Goal: Task Accomplishment & Management: Use online tool/utility

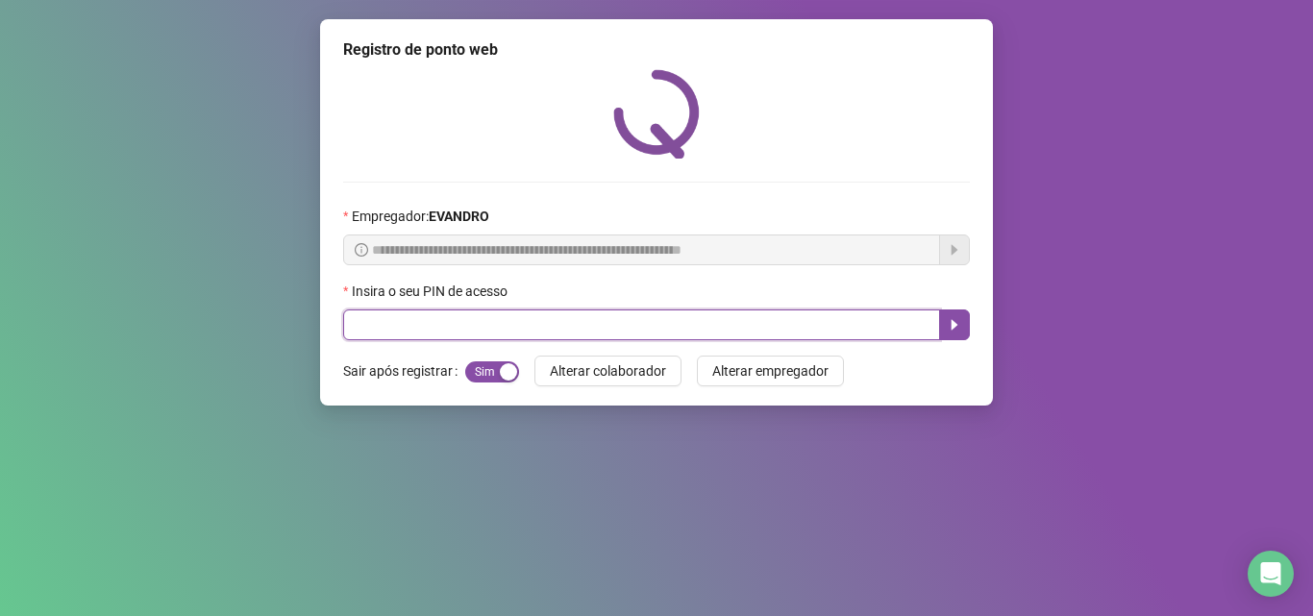
click at [422, 320] on input "text" at bounding box center [641, 325] width 597 height 31
click at [489, 322] on input "text" at bounding box center [641, 325] width 597 height 31
type input "*****"
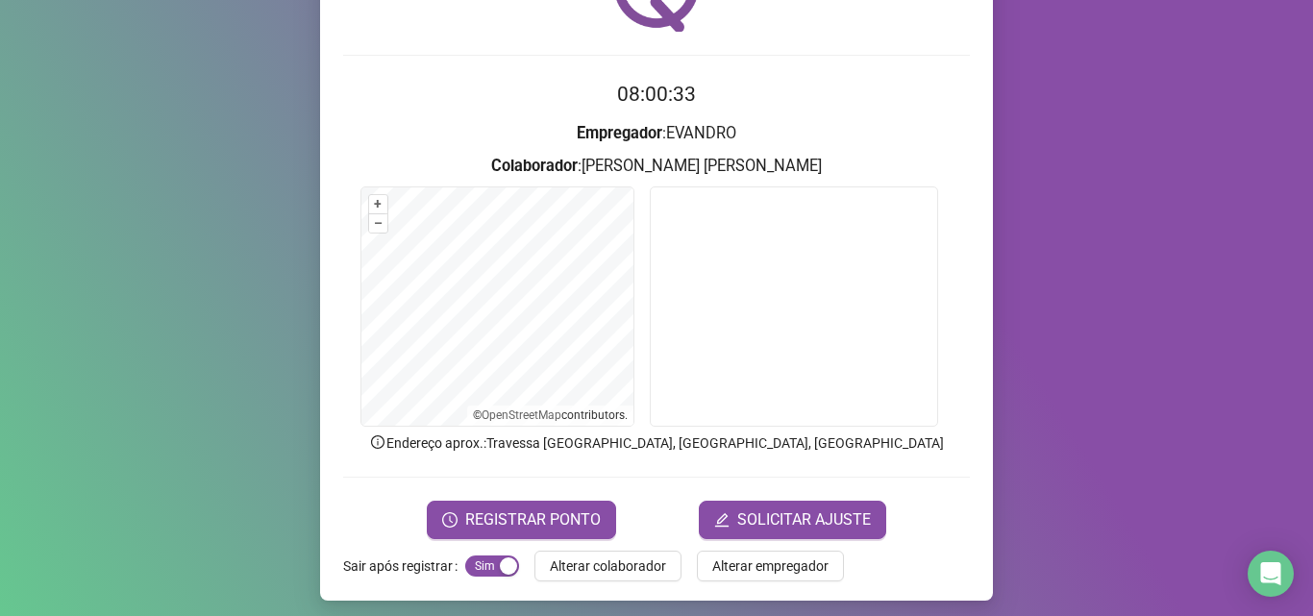
scroll to position [135, 0]
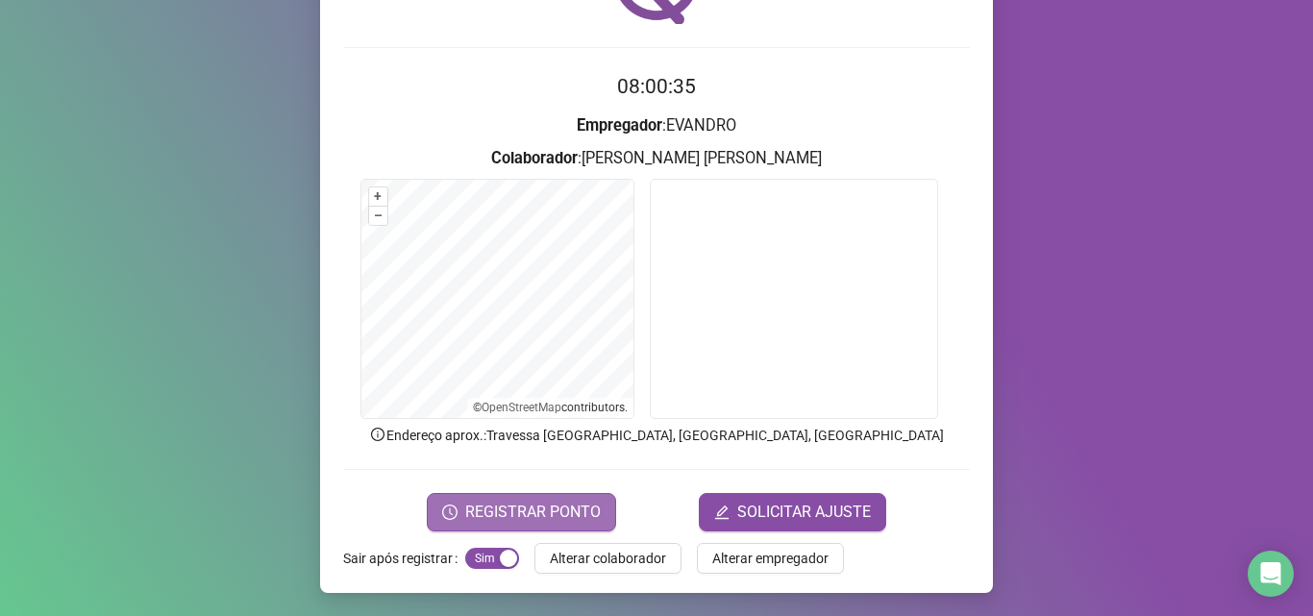
click at [521, 511] on span "REGISTRAR PONTO" at bounding box center [533, 512] width 136 height 23
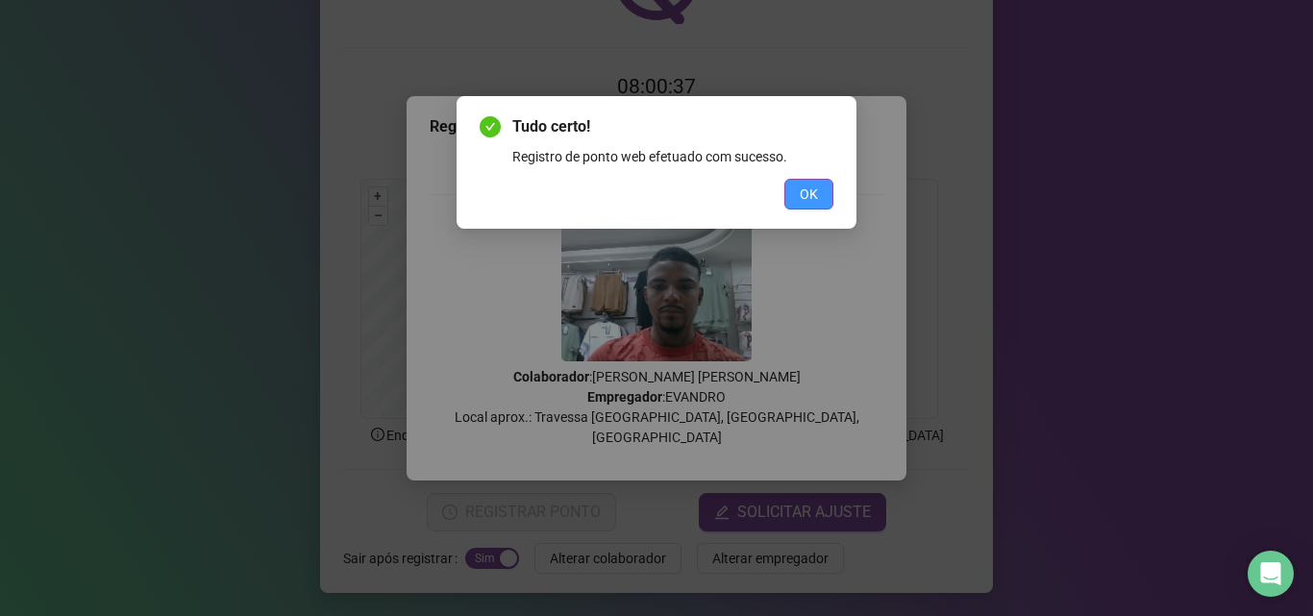
click at [818, 190] on button "OK" at bounding box center [808, 194] width 49 height 31
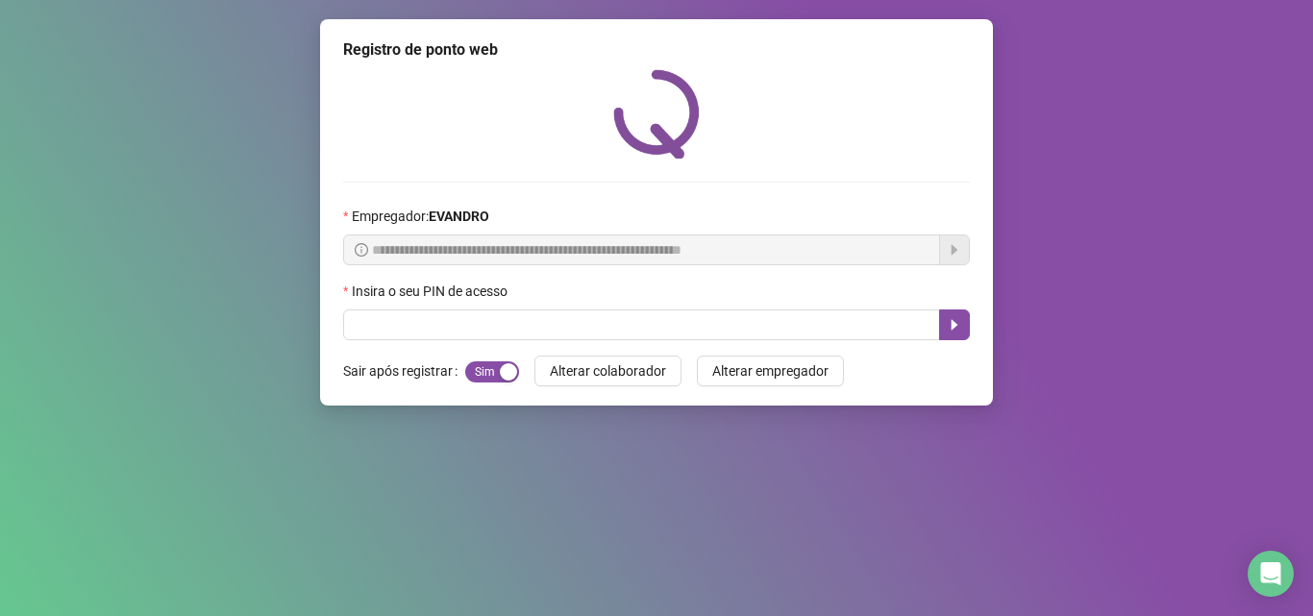
scroll to position [0, 0]
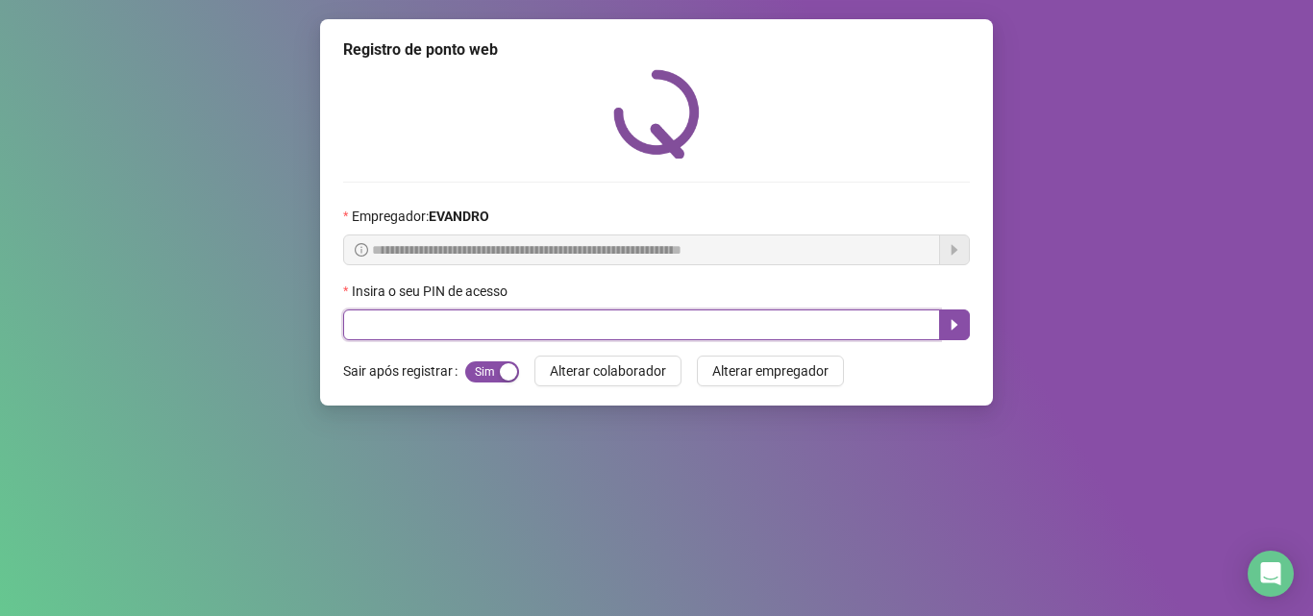
click at [792, 312] on input "text" at bounding box center [641, 325] width 597 height 31
type input "*****"
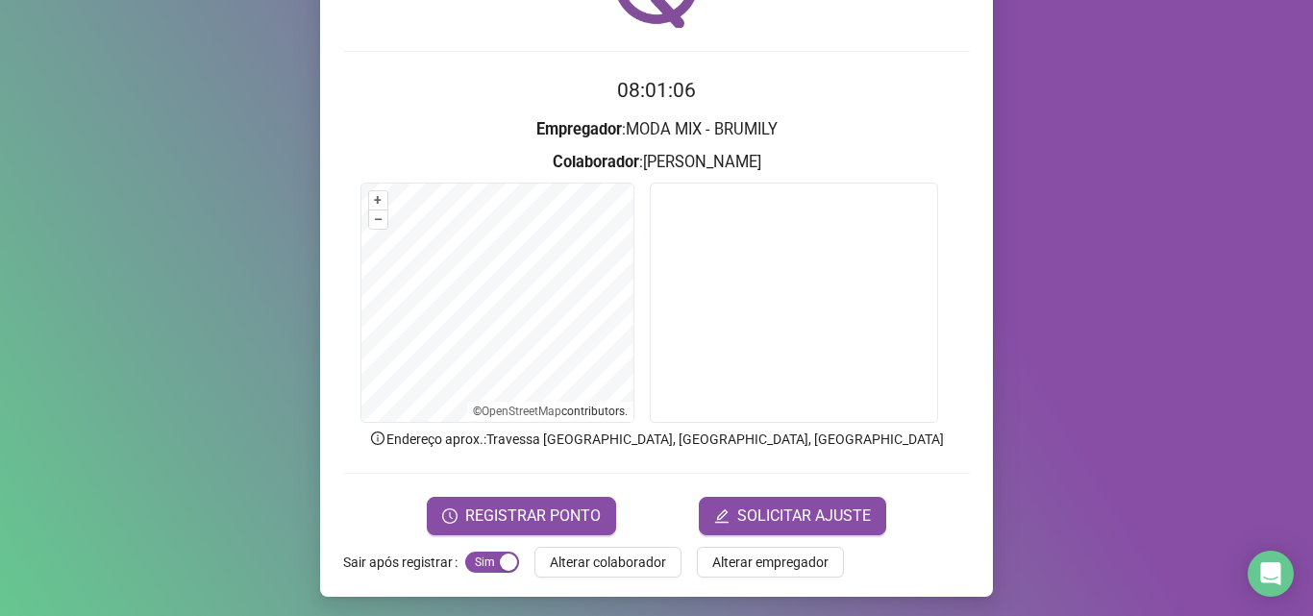
scroll to position [135, 0]
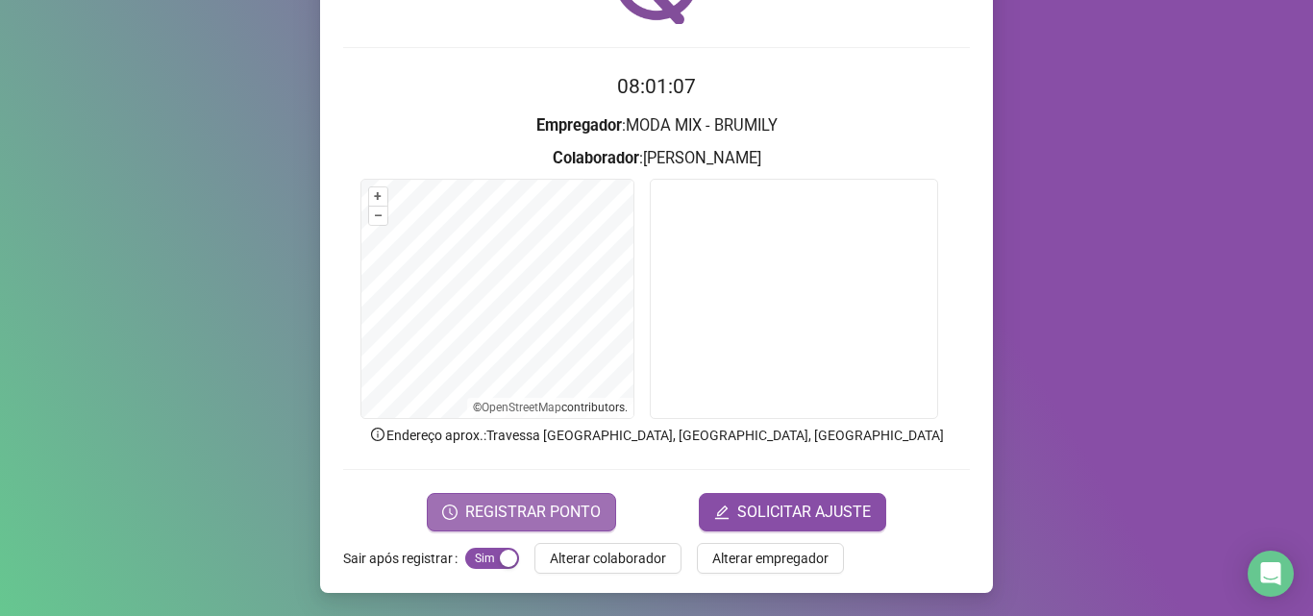
click at [475, 512] on span "REGISTRAR PONTO" at bounding box center [533, 512] width 136 height 23
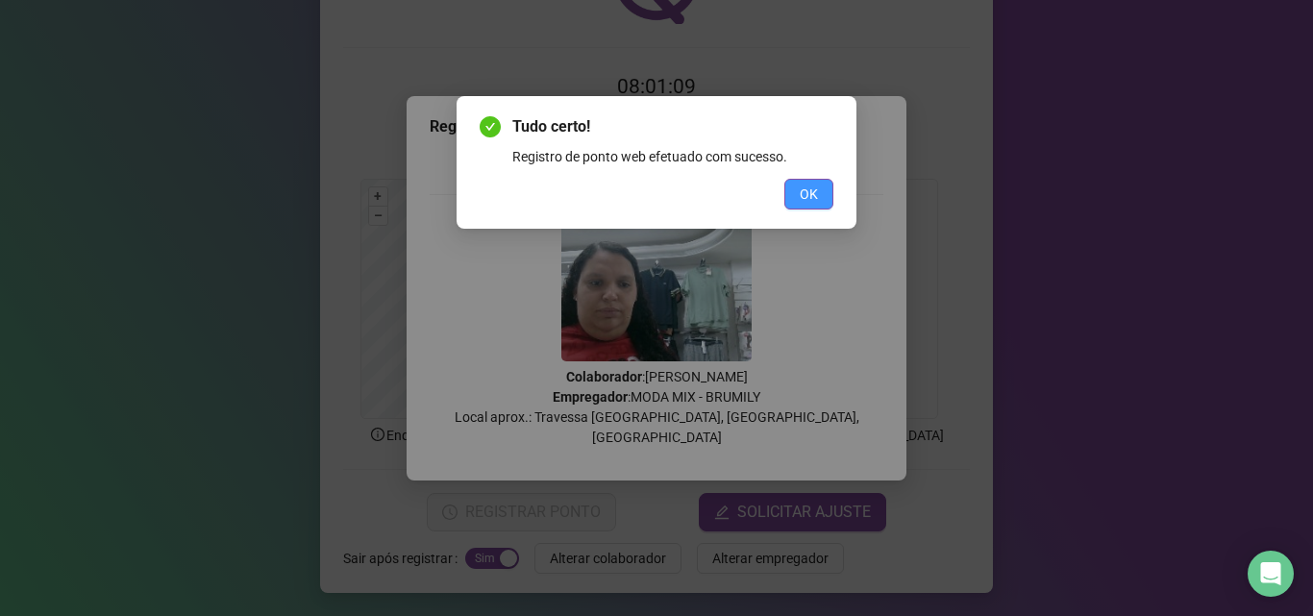
click at [812, 183] on button "OK" at bounding box center [808, 194] width 49 height 31
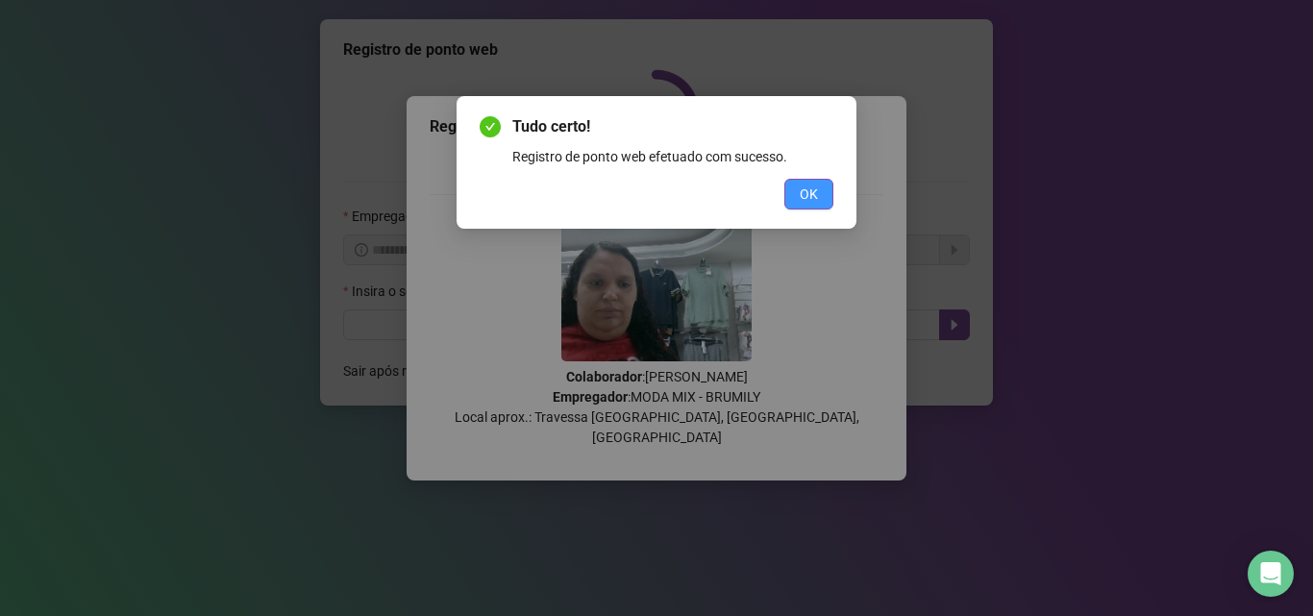
scroll to position [0, 0]
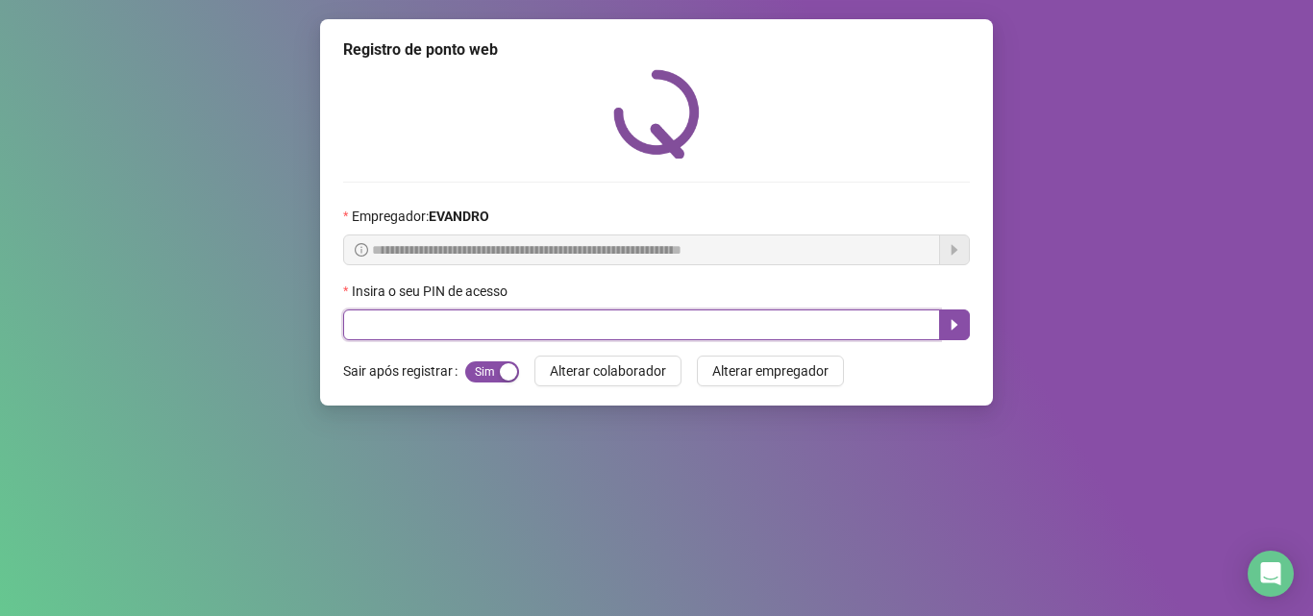
click at [668, 320] on input "text" at bounding box center [641, 325] width 597 height 31
type input "*****"
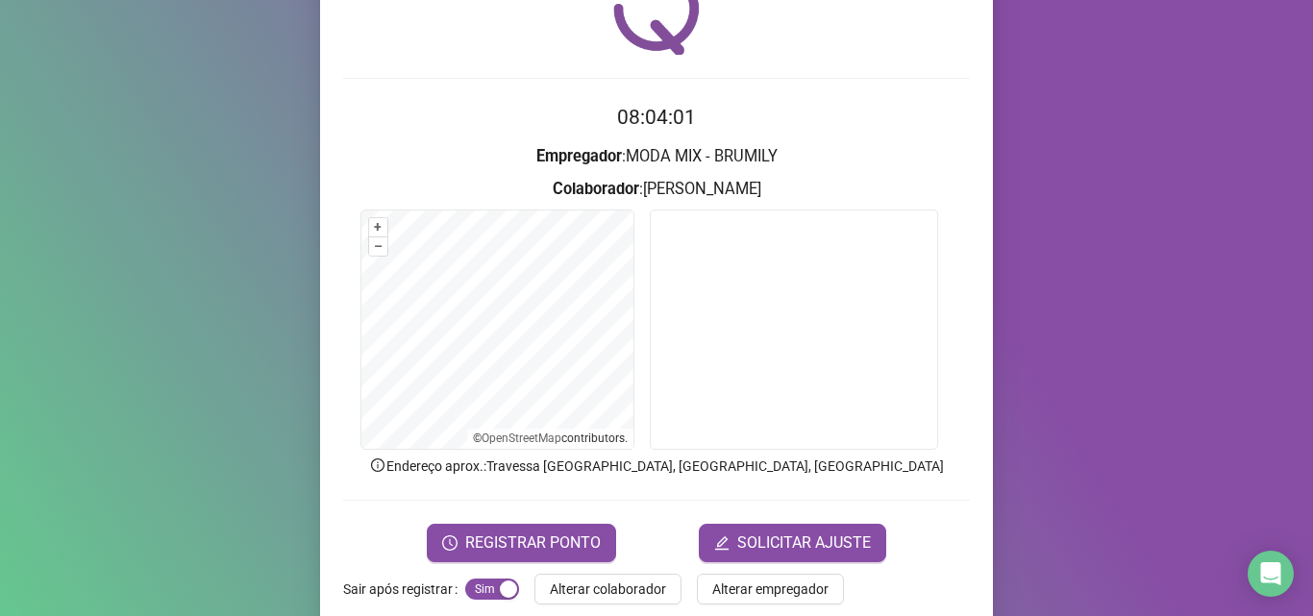
scroll to position [135, 0]
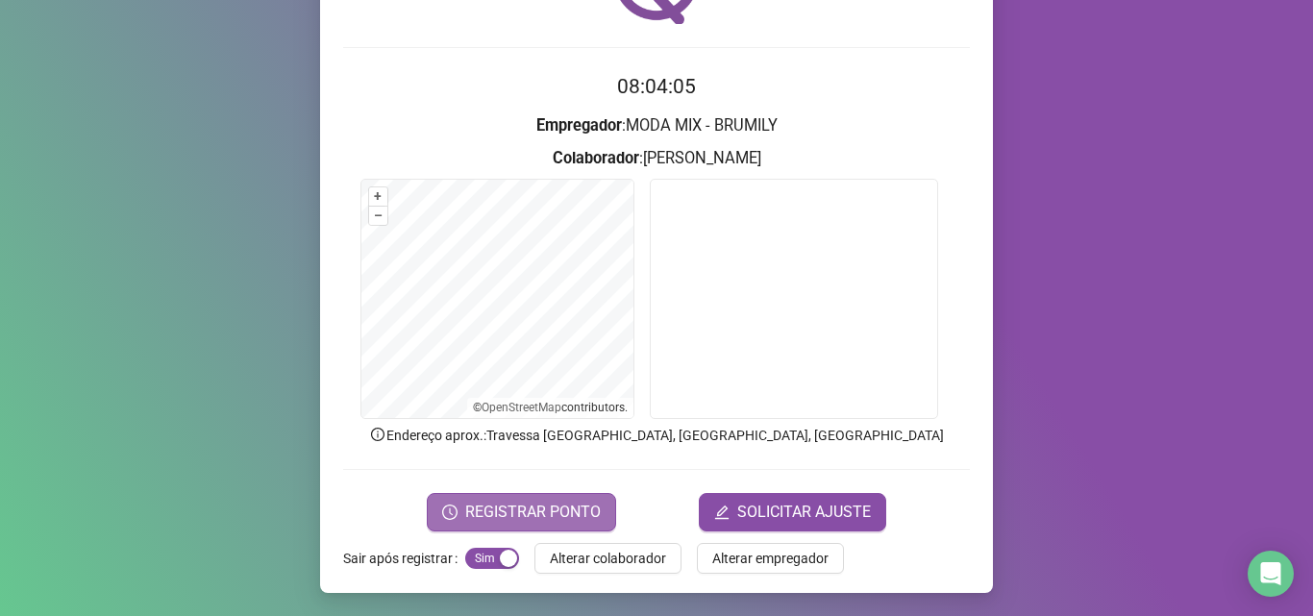
click at [536, 501] on span "REGISTRAR PONTO" at bounding box center [533, 512] width 136 height 23
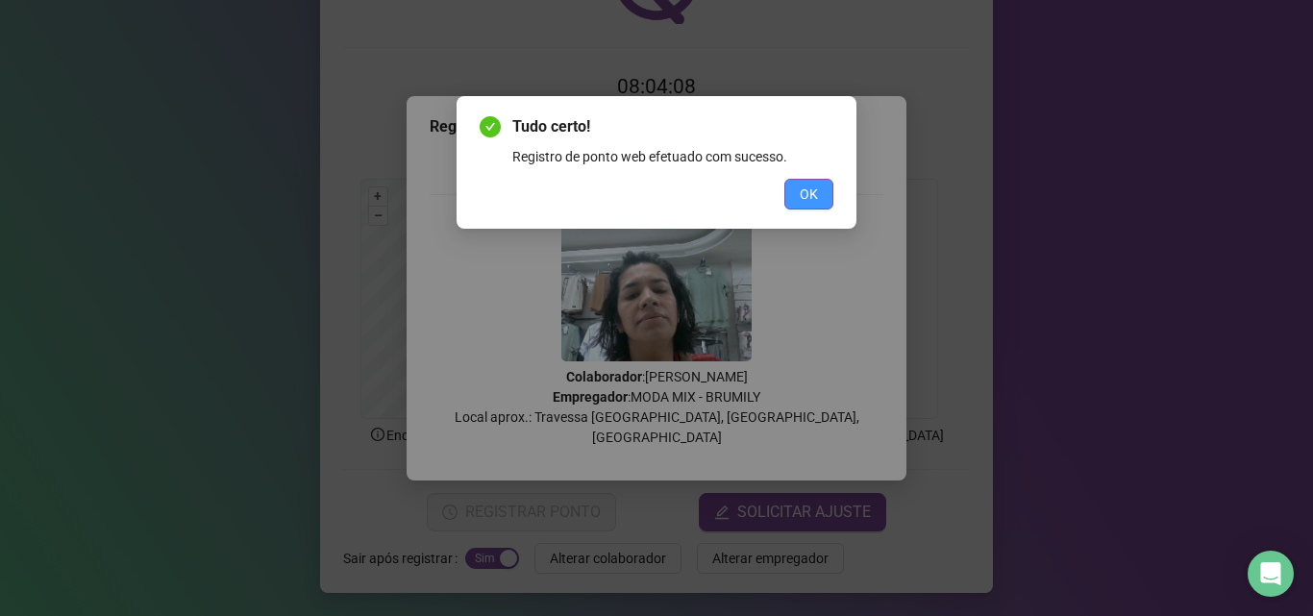
click at [805, 192] on span "OK" at bounding box center [809, 194] width 18 height 21
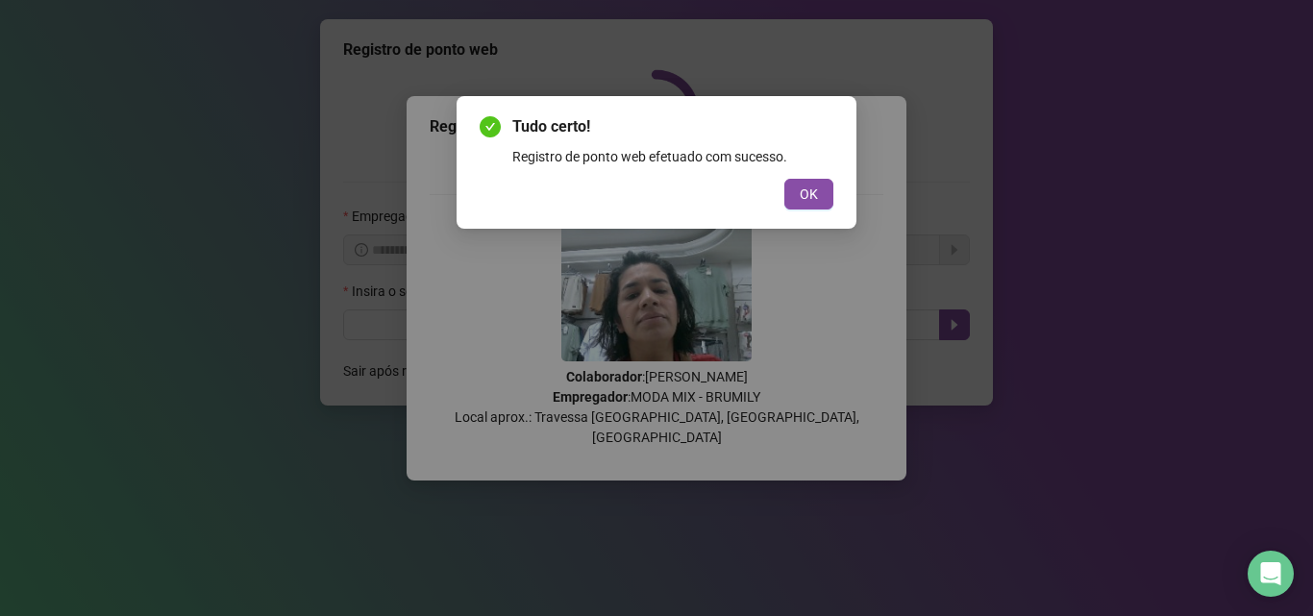
scroll to position [0, 0]
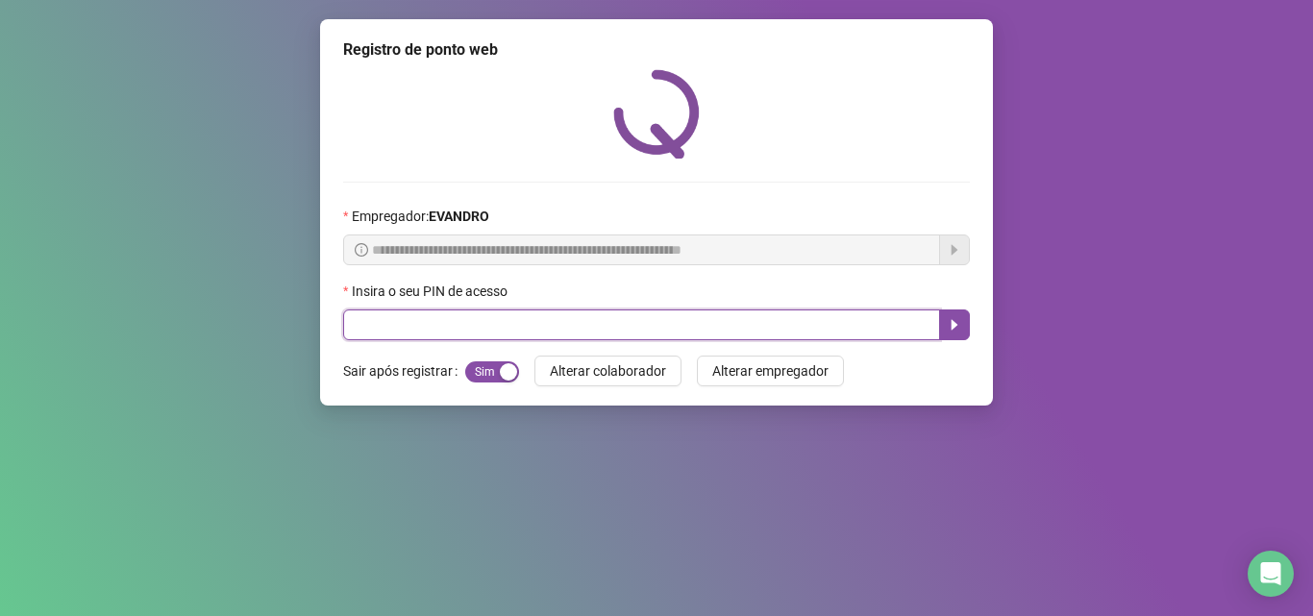
click at [453, 326] on input "text" at bounding box center [641, 325] width 597 height 31
type input "*****"
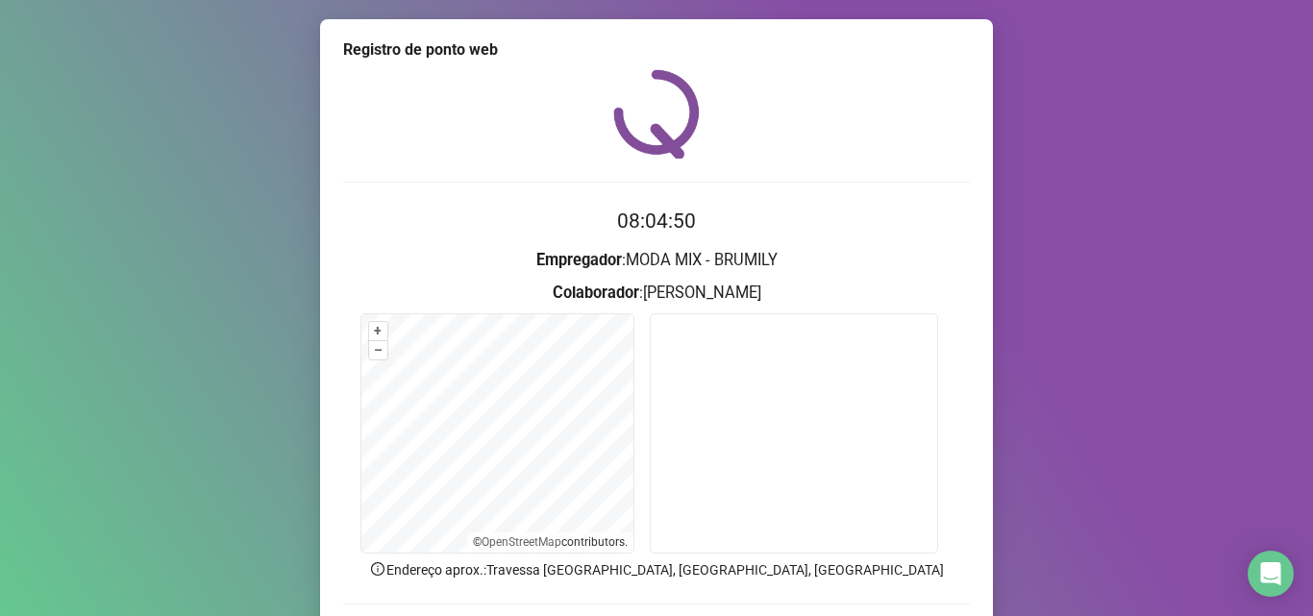
scroll to position [135, 0]
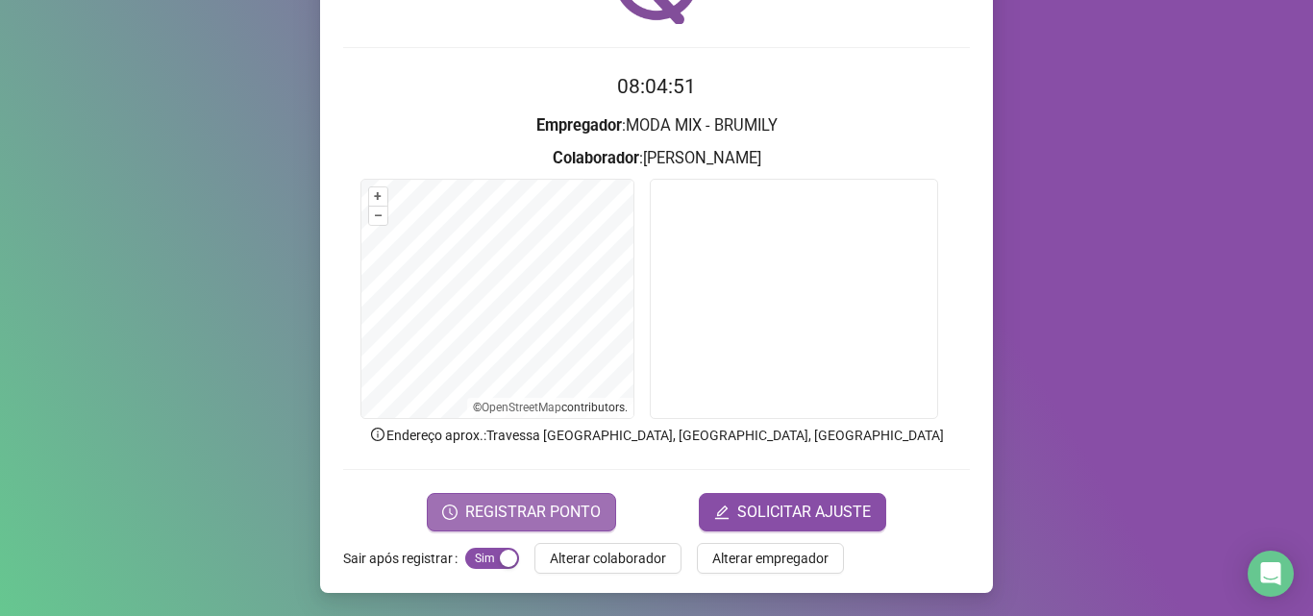
click at [504, 506] on span "REGISTRAR PONTO" at bounding box center [533, 512] width 136 height 23
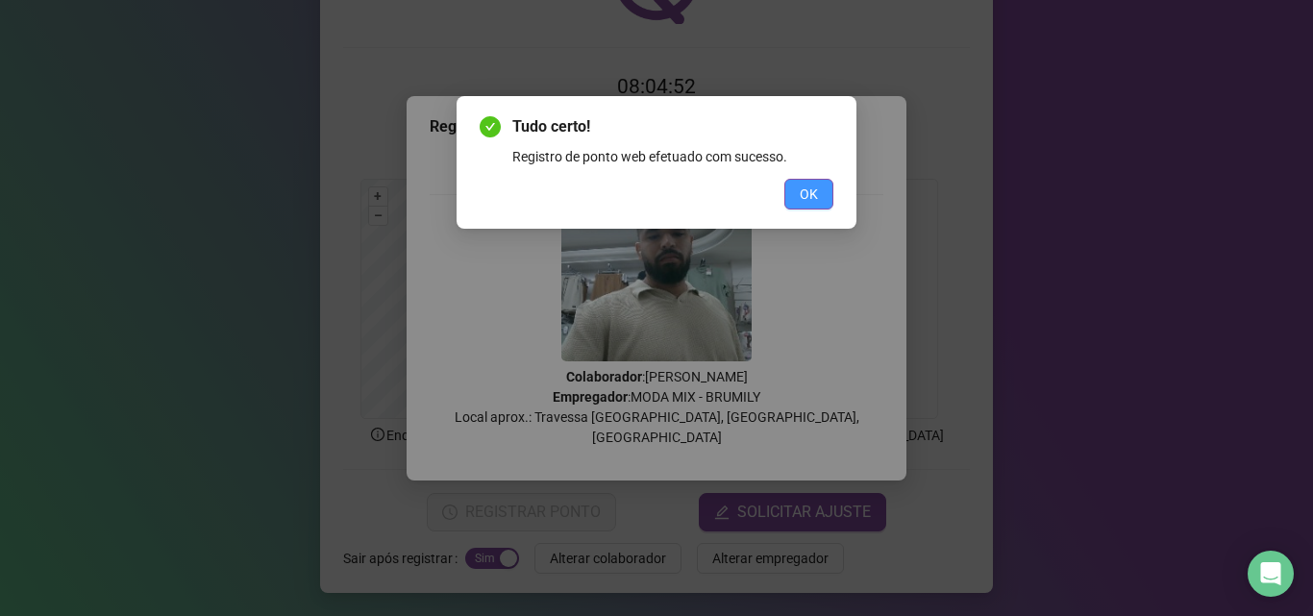
click at [816, 186] on span "OK" at bounding box center [809, 194] width 18 height 21
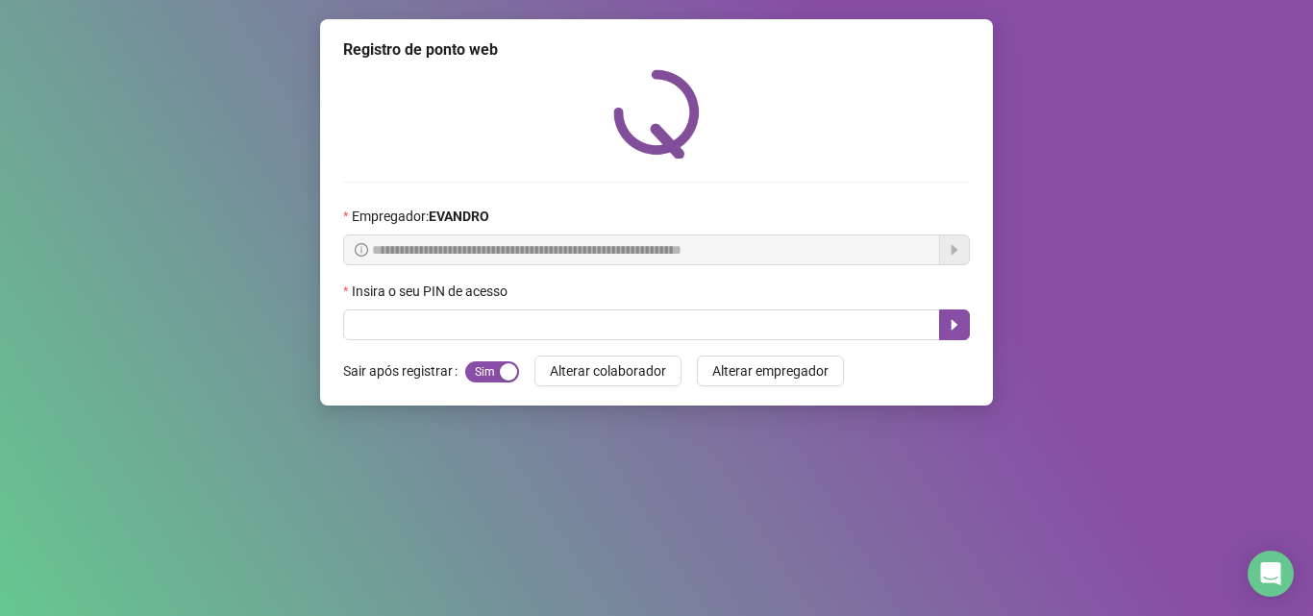
scroll to position [0, 0]
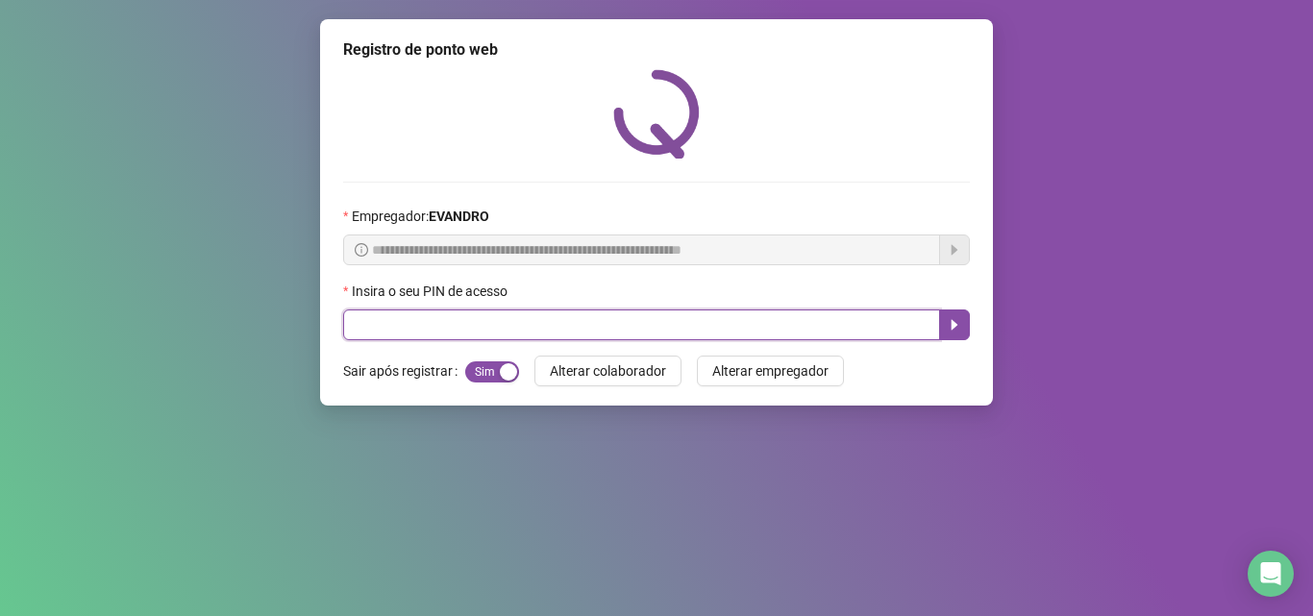
click at [561, 324] on input "text" at bounding box center [641, 325] width 597 height 31
type input "*****"
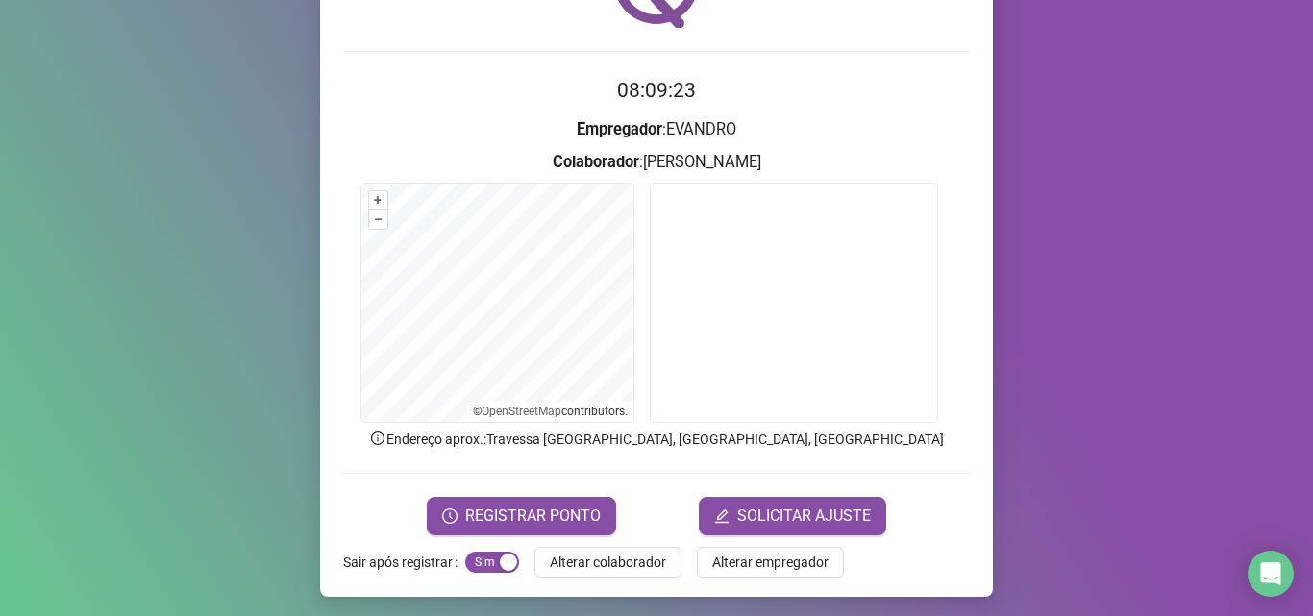
scroll to position [135, 0]
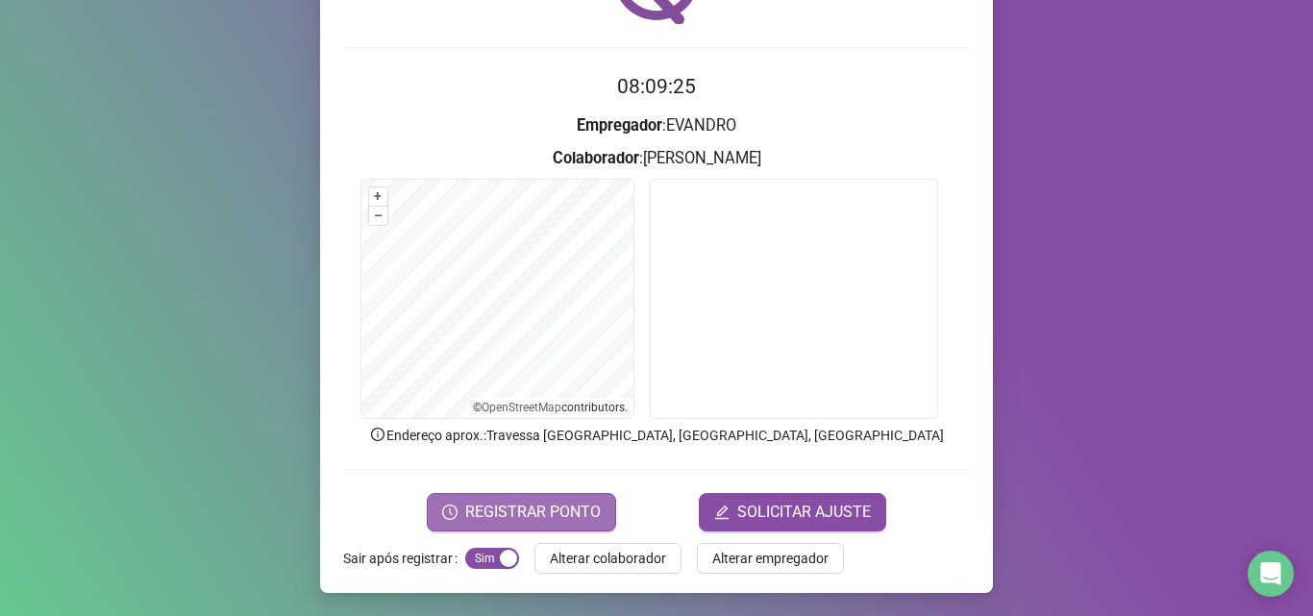
click at [562, 501] on span "REGISTRAR PONTO" at bounding box center [533, 512] width 136 height 23
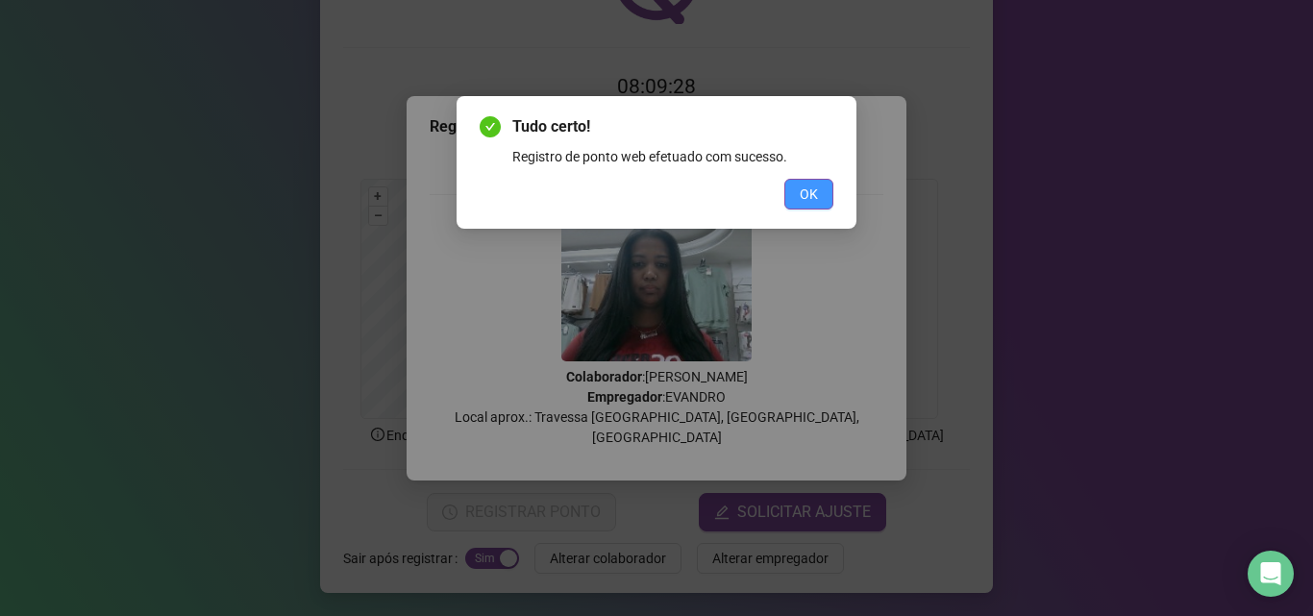
click at [794, 190] on button "OK" at bounding box center [808, 194] width 49 height 31
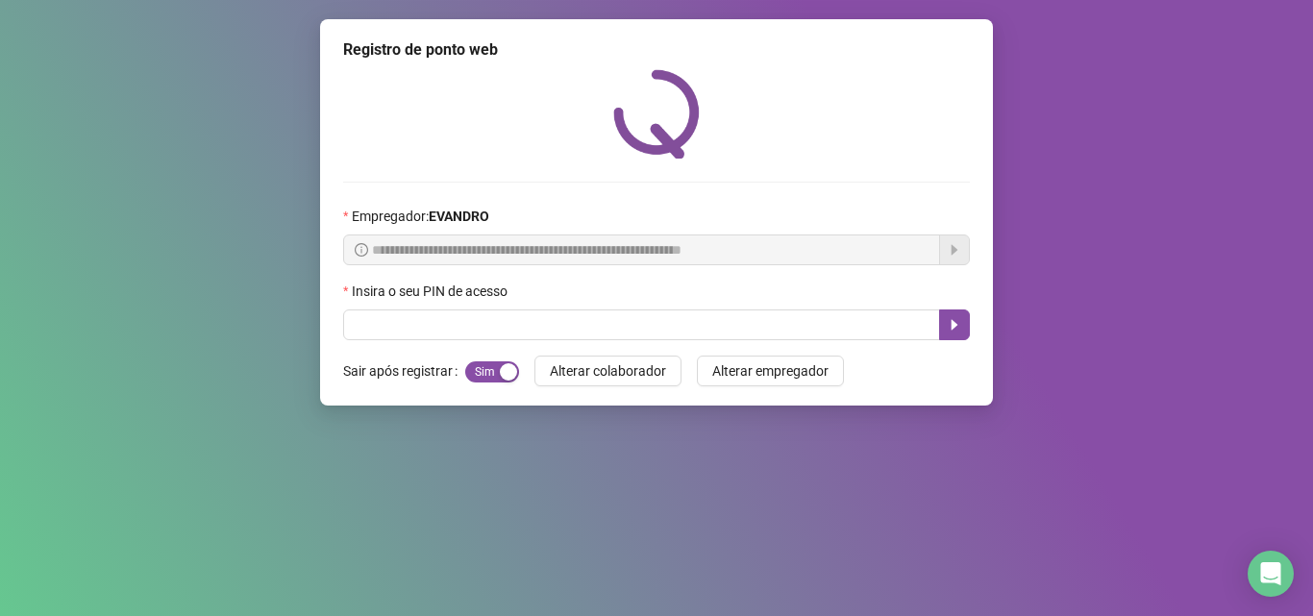
scroll to position [0, 0]
